Goal: Task Accomplishment & Management: Manage account settings

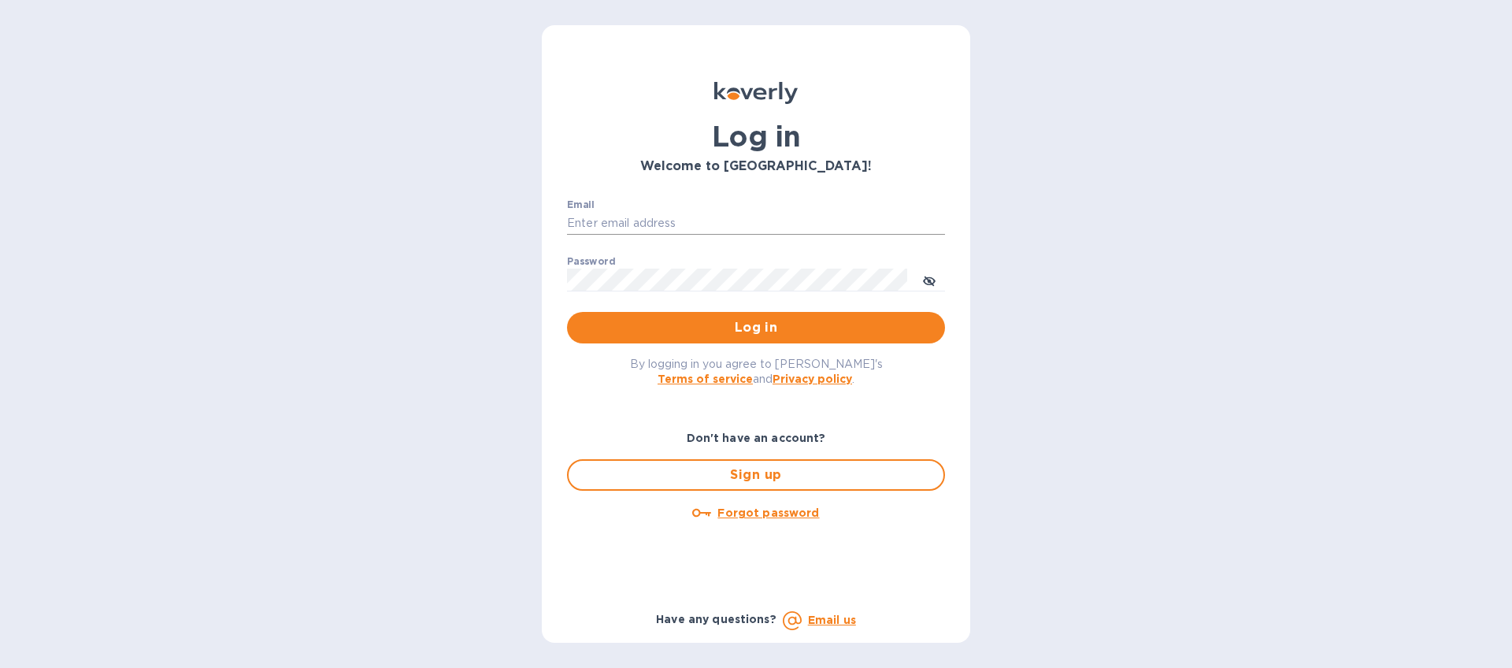
click at [661, 218] on input "Email" at bounding box center [756, 224] width 378 height 24
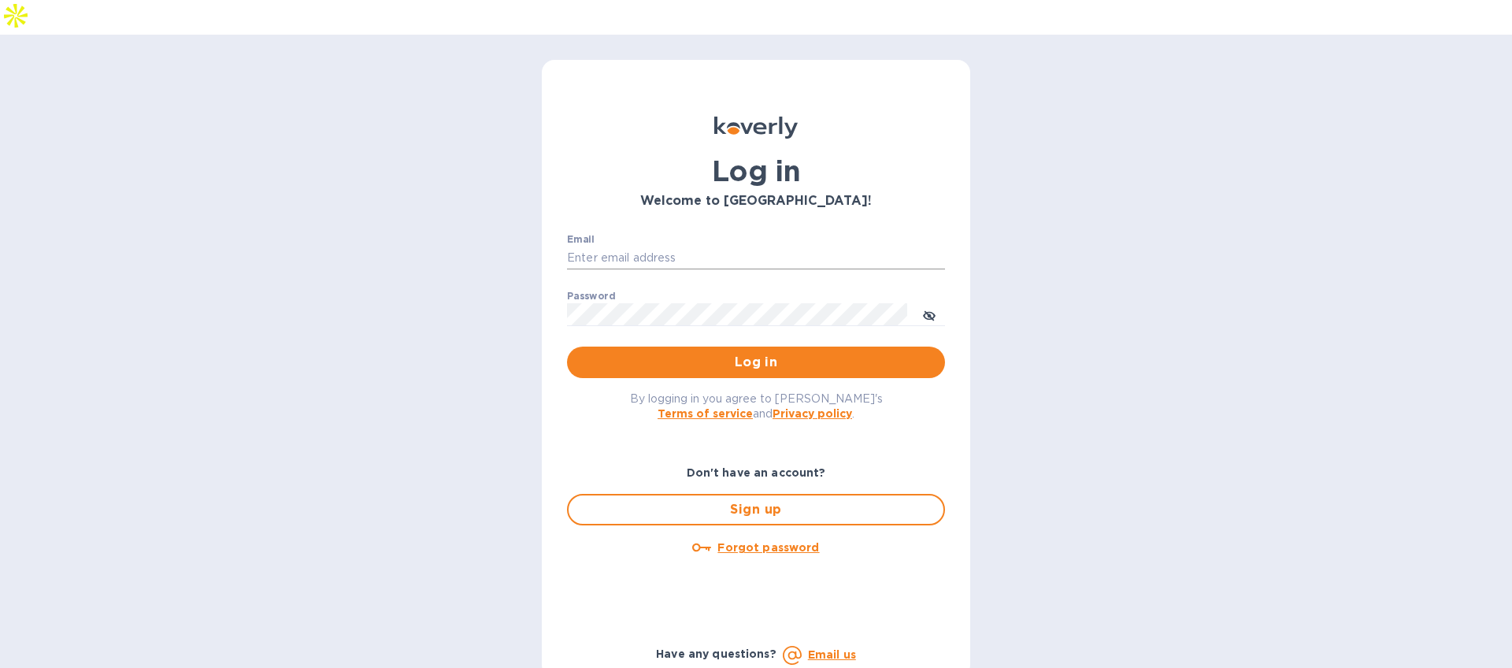
type input "mbrakebill@koverly.com"
click at [670, 353] on span "Log in" at bounding box center [756, 362] width 353 height 19
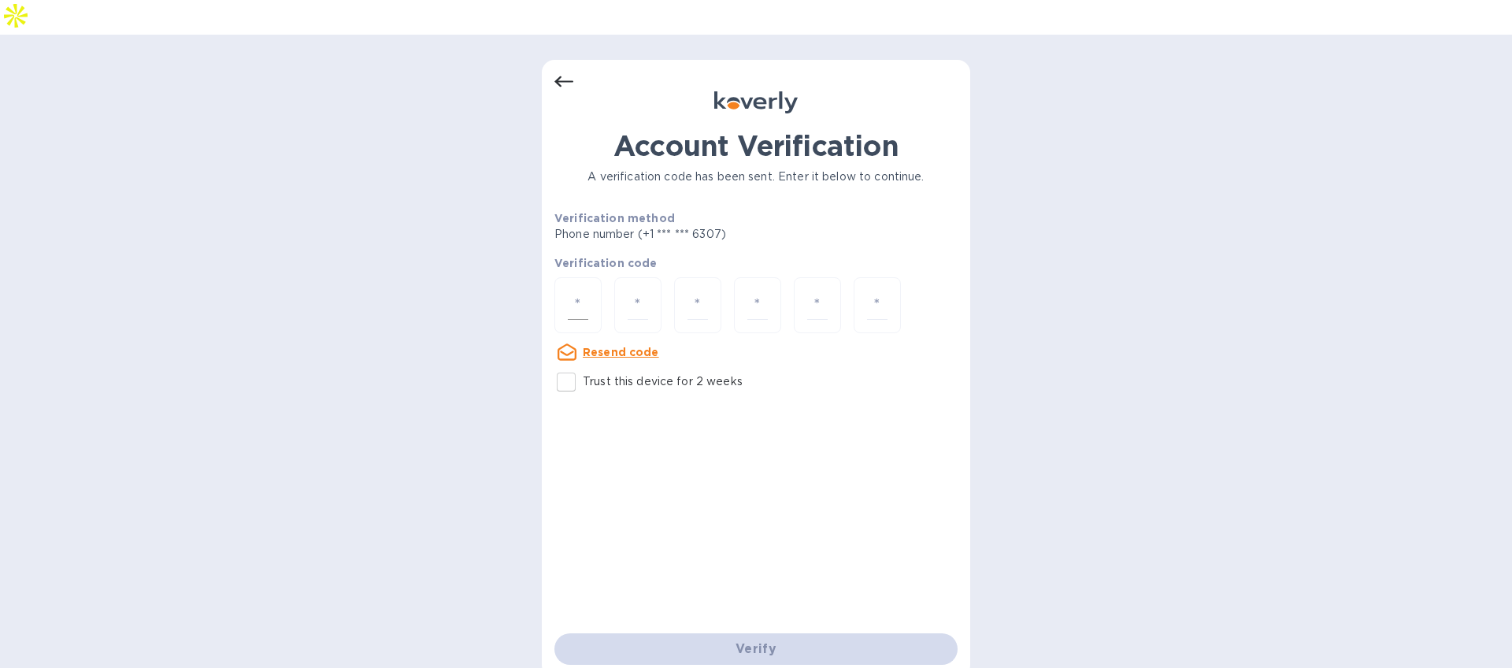
click at [597, 277] on div at bounding box center [577, 305] width 47 height 56
type input "8"
type input "5"
type input "4"
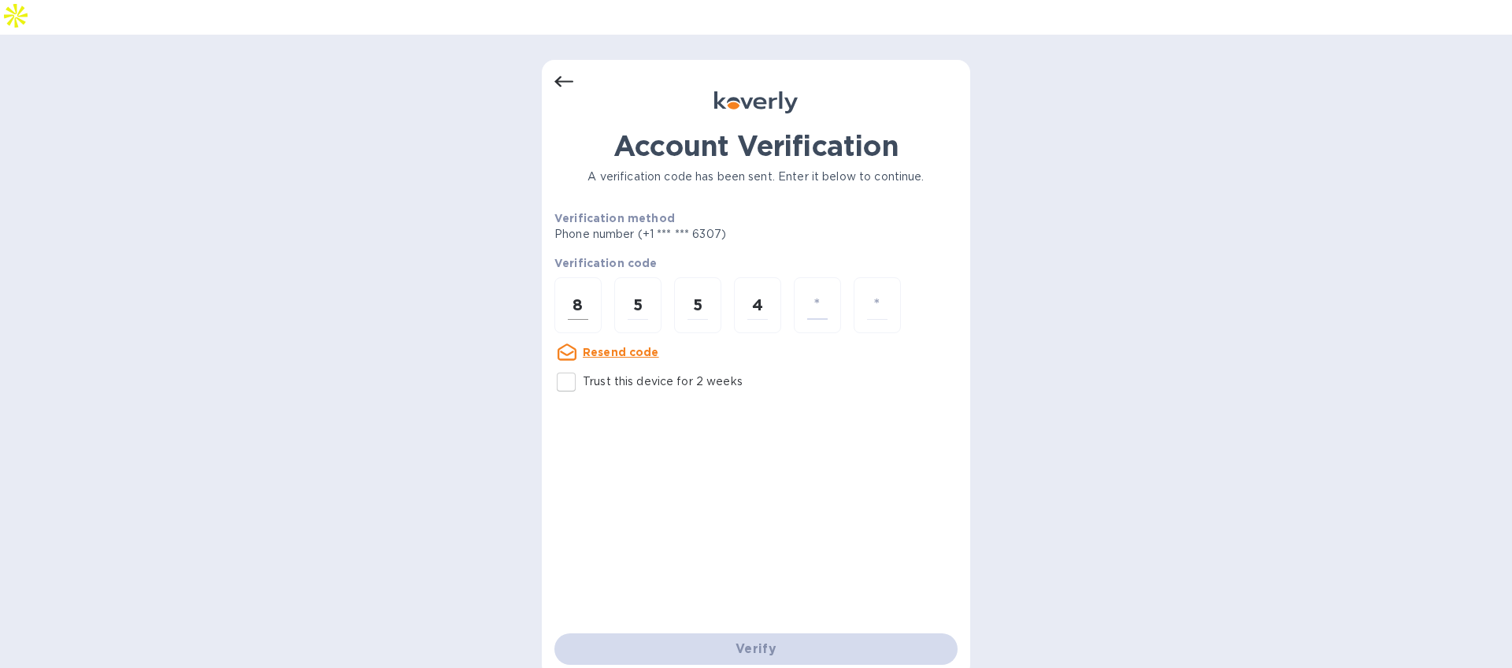
type input "3"
type input "7"
